Goal: Information Seeking & Learning: Understand process/instructions

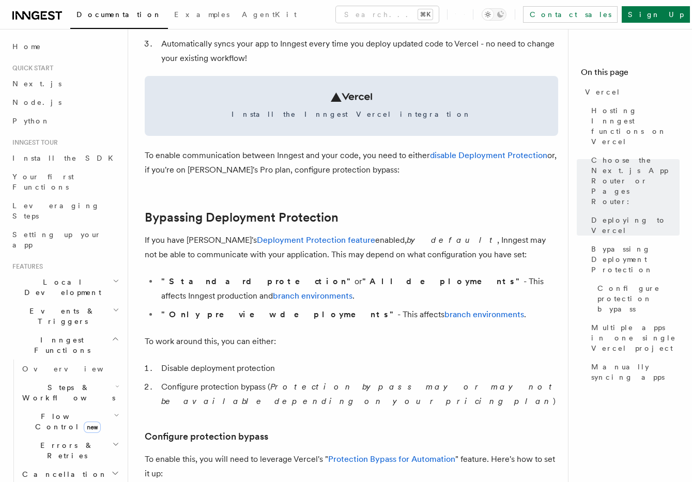
scroll to position [609, 0]
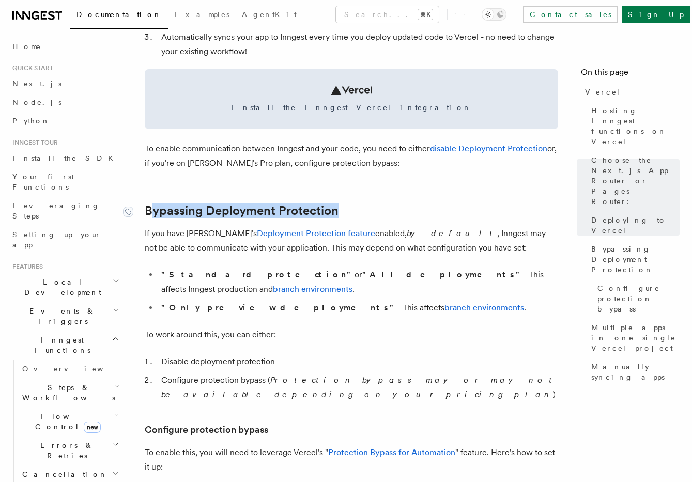
drag, startPoint x: 362, startPoint y: 210, endPoint x: 149, endPoint y: 216, distance: 212.9
click at [149, 216] on h2 "Bypassing Deployment Protection" at bounding box center [351, 211] width 413 height 14
click at [146, 214] on link "Bypassing Deployment Protection" at bounding box center [242, 211] width 194 height 14
click at [362, 213] on h2 "Bypassing Deployment Protection" at bounding box center [351, 211] width 413 height 14
drag, startPoint x: 360, startPoint y: 211, endPoint x: 142, endPoint y: 211, distance: 218.5
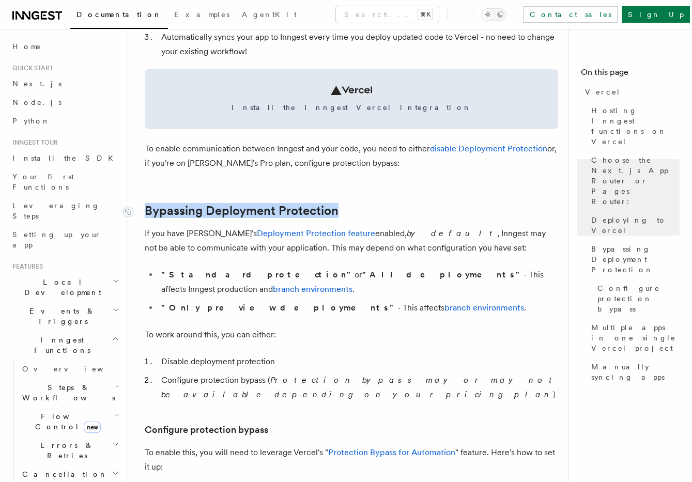
click at [145, 211] on h2 "Bypassing Deployment Protection" at bounding box center [351, 211] width 413 height 14
copy link "Bypassing Deployment Protection"
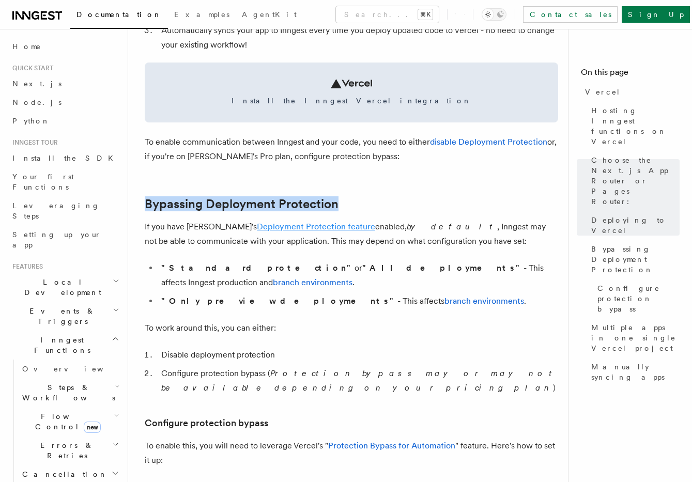
click at [257, 226] on link "Deployment Protection feature" at bounding box center [316, 227] width 118 height 10
click at [492, 321] on p "To work around this, you can either:" at bounding box center [351, 328] width 413 height 14
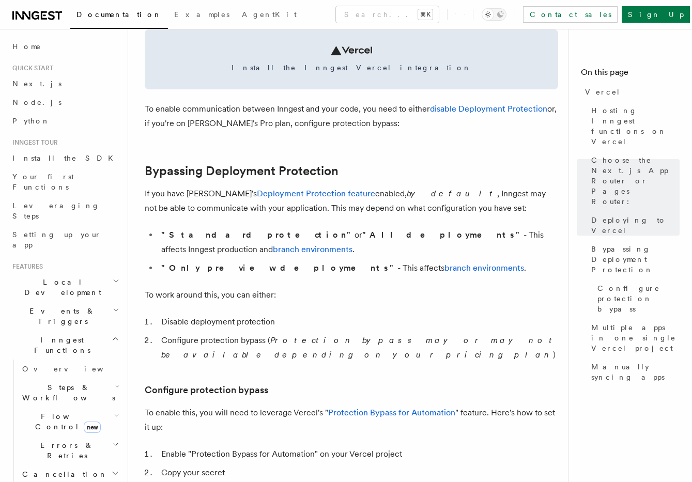
scroll to position [697, 0]
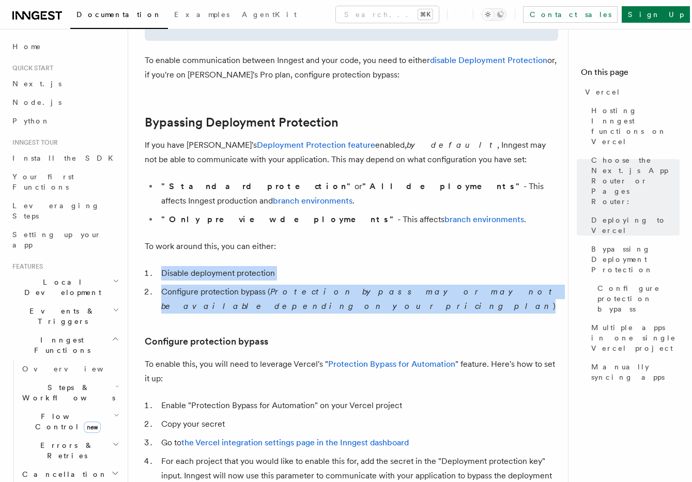
drag, startPoint x: 156, startPoint y: 258, endPoint x: 565, endPoint y: 280, distance: 409.2
click at [565, 281] on main "Platform Deployment Cloud Providers Setup Vercel Inngest enables you to host yo…" at bounding box center [360, 416] width 431 height 2169
copy ol "Disable deployment protection Configure protection bypass ( Protection bypass m…"
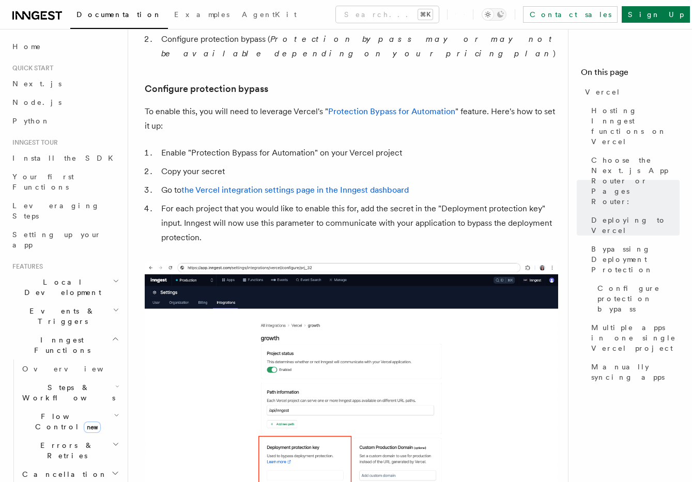
scroll to position [1025, 0]
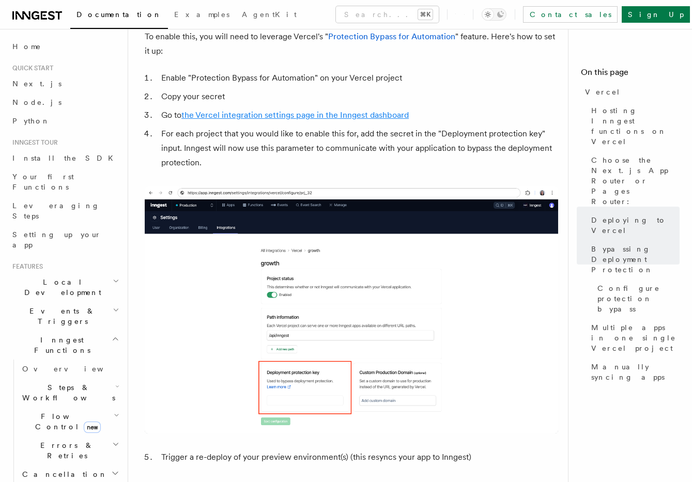
click at [334, 110] on link "the Vercel integration settings page in the Inngest dashboard" at bounding box center [294, 115] width 227 height 10
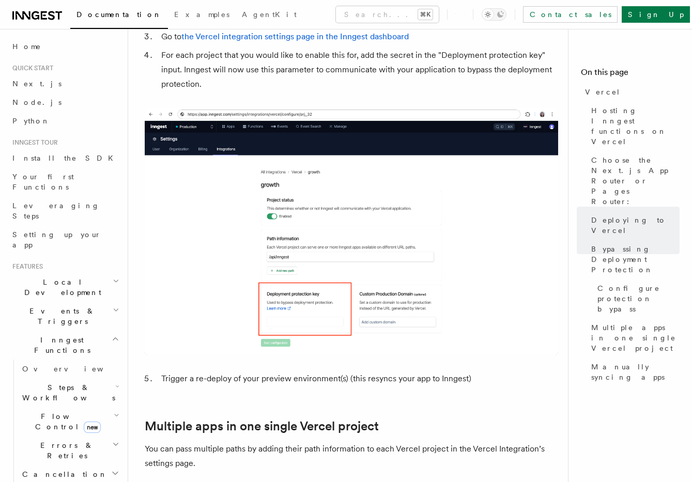
scroll to position [1110, 0]
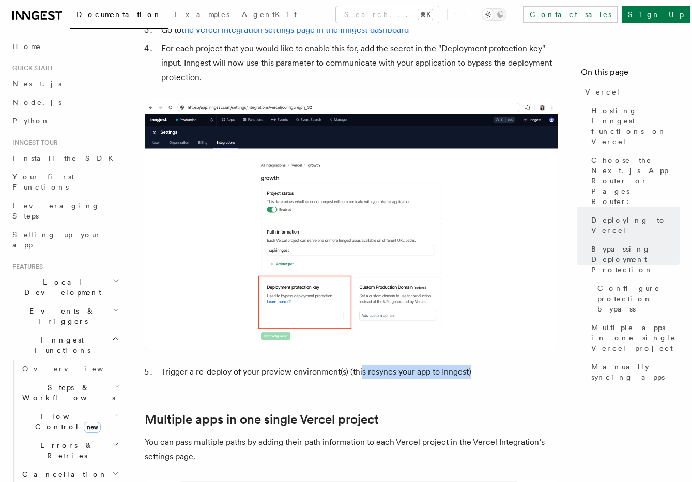
drag, startPoint x: 486, startPoint y: 343, endPoint x: 356, endPoint y: 345, distance: 129.2
click at [356, 365] on li "Trigger a re-deploy of your preview environment(s) (this resyncs your app to In…" at bounding box center [358, 372] width 400 height 14
click at [163, 365] on li "Trigger a re-deploy of your preview environment(s) (this resyncs your app to In…" at bounding box center [358, 372] width 400 height 14
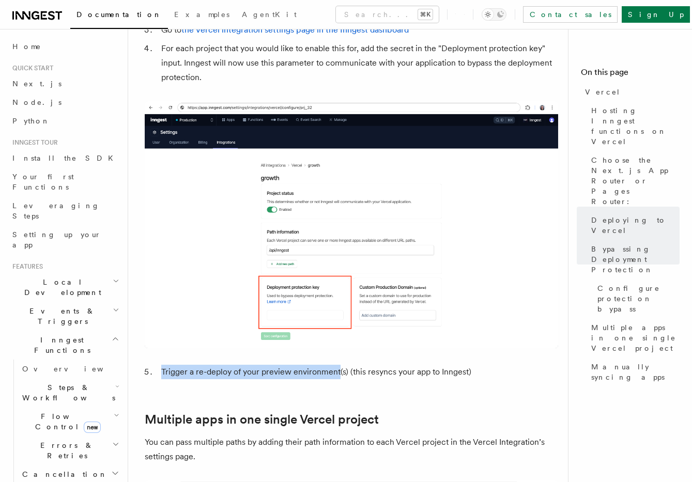
drag, startPoint x: 160, startPoint y: 345, endPoint x: 337, endPoint y: 346, distance: 177.2
click at [337, 365] on li "Trigger a re-deploy of your preview environment(s) (this resyncs your app to In…" at bounding box center [358, 372] width 400 height 14
copy li "Trigger a re-deploy of your preview environment"
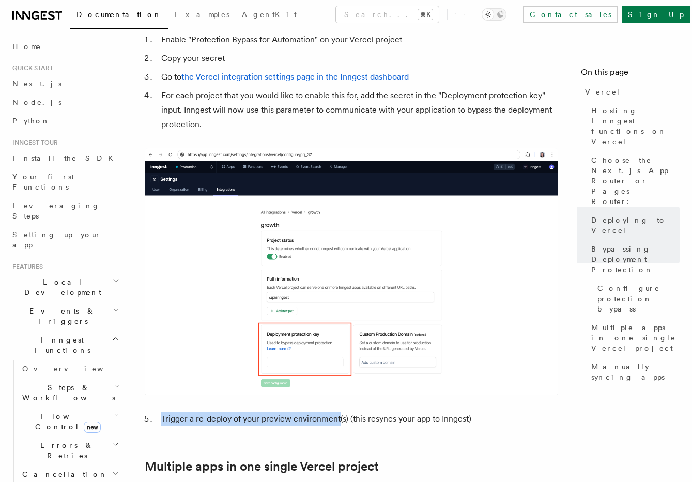
scroll to position [1002, 0]
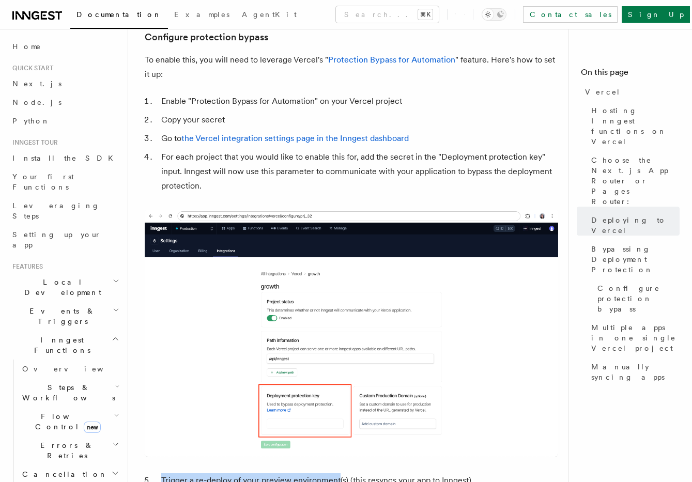
click at [8, 76] on header "Search... Documentation Examples AgentKit Home Quick start Next.js Node.js Pyth…" at bounding box center [64, 255] width 128 height 453
click at [42, 85] on link "Next.js" at bounding box center [64, 83] width 113 height 19
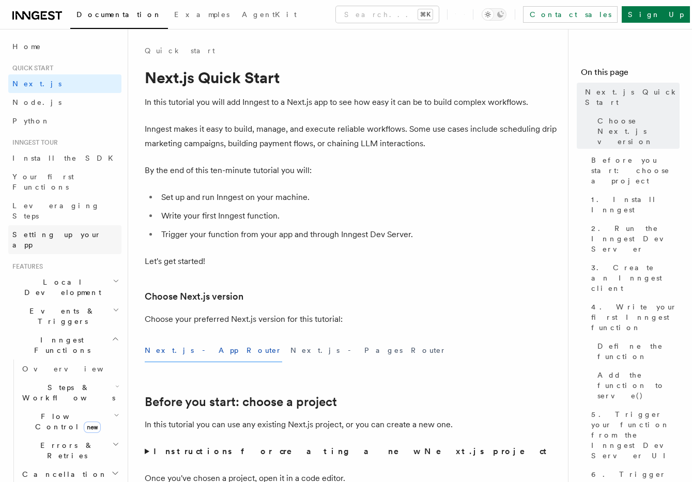
click at [54, 230] on span "Setting up your app" at bounding box center [56, 239] width 89 height 19
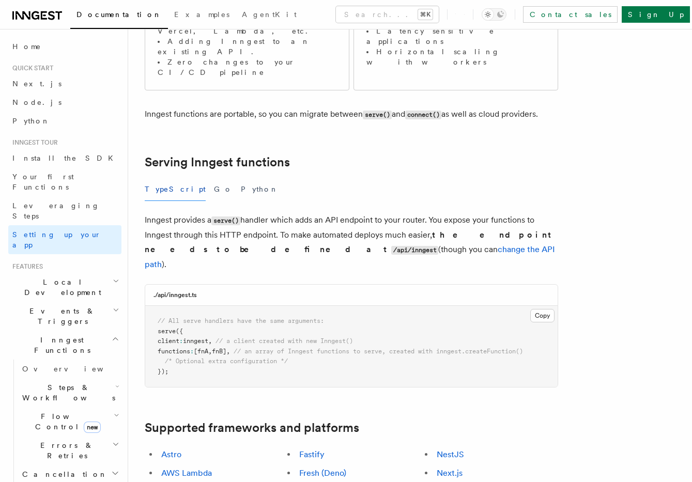
scroll to position [298, 0]
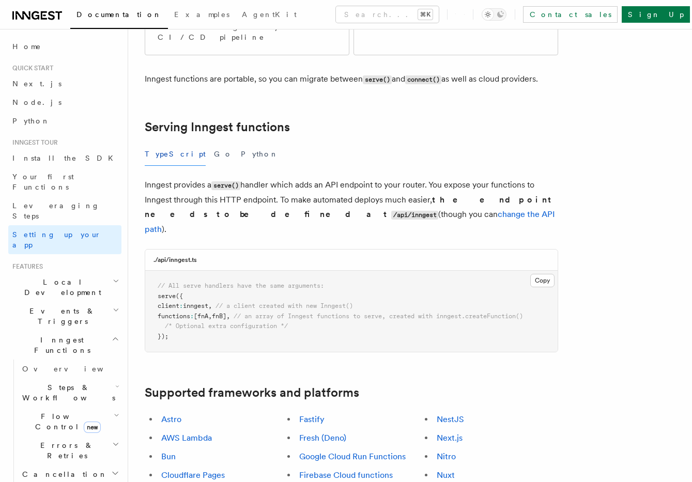
click at [112, 335] on icon "button" at bounding box center [116, 339] width 8 height 8
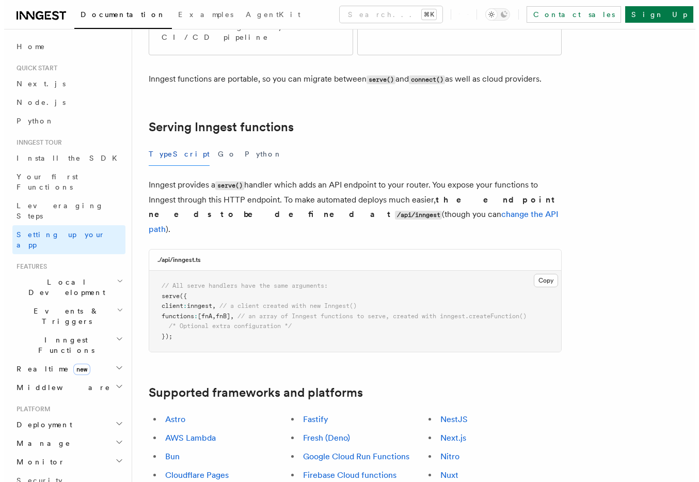
scroll to position [46, 0]
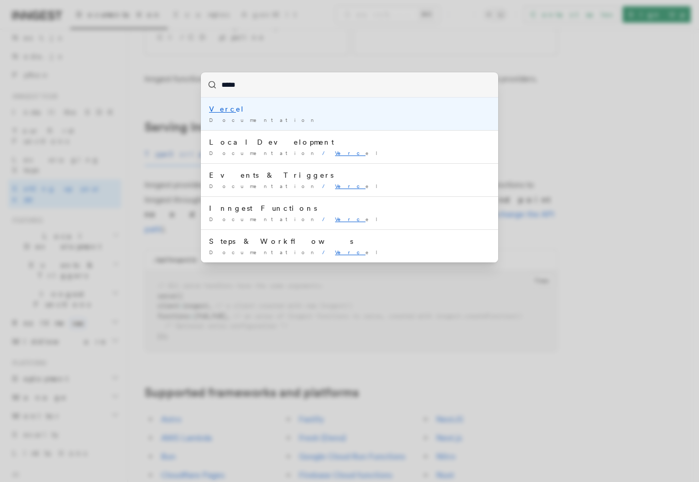
type input "******"
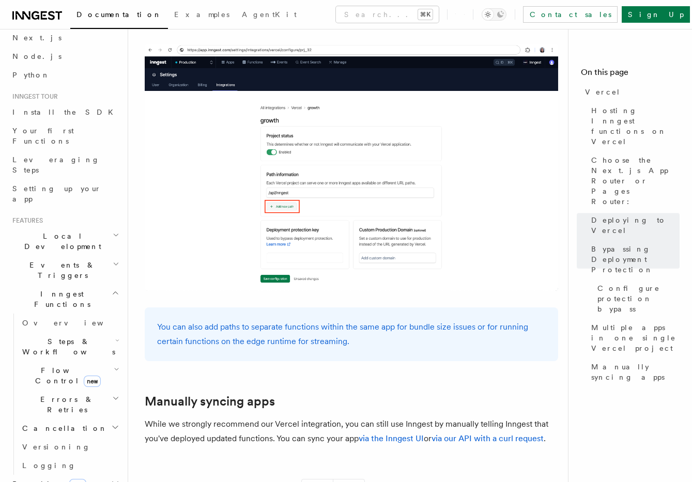
scroll to position [1608, 0]
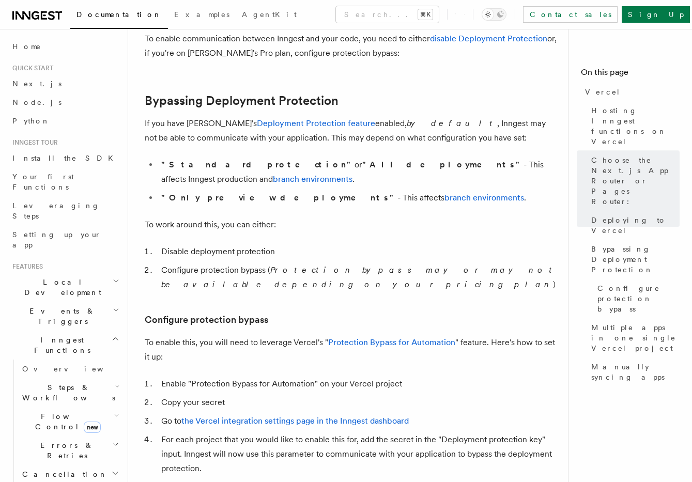
scroll to position [745, 0]
